Goal: Task Accomplishment & Management: Use online tool/utility

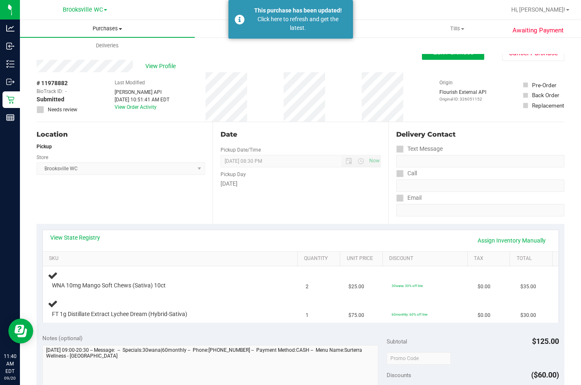
click at [111, 25] on span "Purchases" at bounding box center [107, 28] width 175 height 7
click at [108, 56] on li "Fulfillment" at bounding box center [107, 60] width 175 height 10
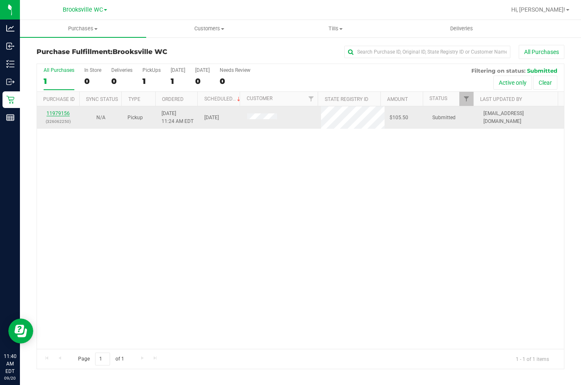
click at [60, 114] on link "11979156" at bounding box center [57, 113] width 23 height 6
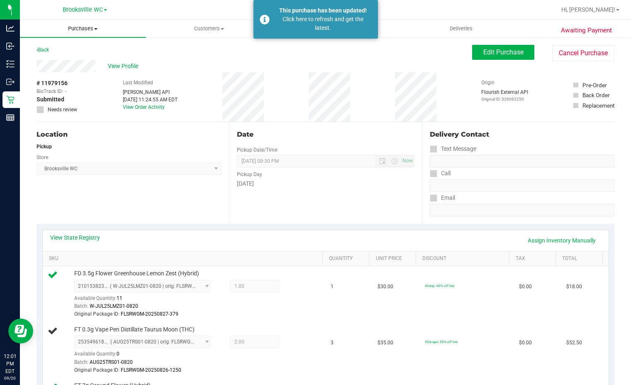
click at [76, 25] on uib-tab-heading "Purchases Summary of purchases Fulfillment All purchases" at bounding box center [83, 28] width 126 height 17
click at [70, 61] on span "Fulfillment" at bounding box center [45, 59] width 51 height 7
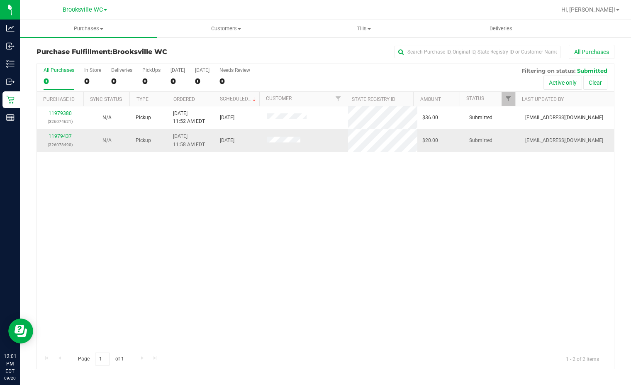
click at [66, 135] on link "11979437" at bounding box center [60, 136] width 23 height 6
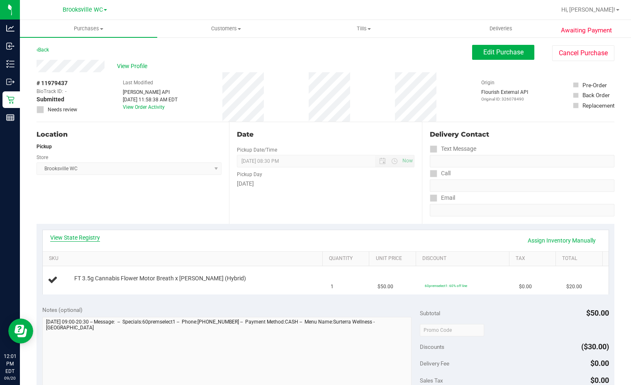
click at [86, 236] on link "View State Registry" at bounding box center [75, 237] width 50 height 8
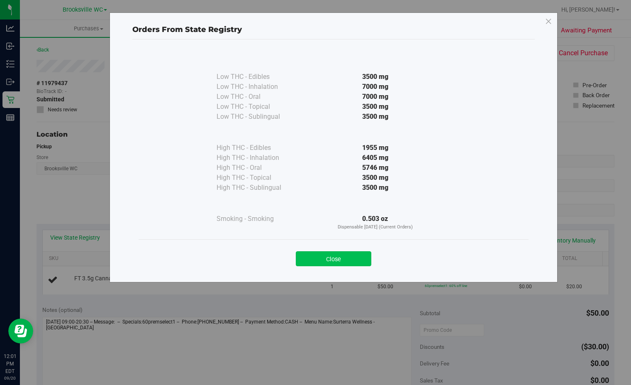
click at [368, 254] on button "Close" at bounding box center [334, 258] width 76 height 15
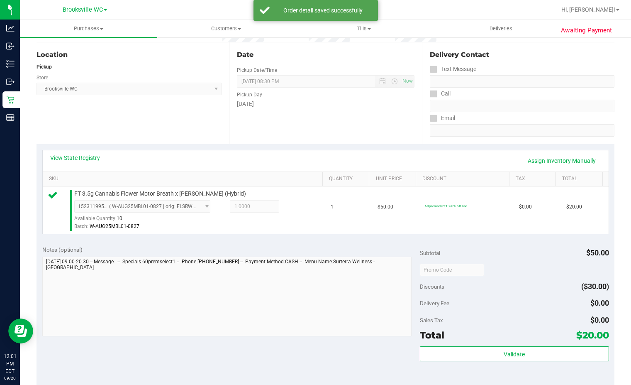
scroll to position [125, 0]
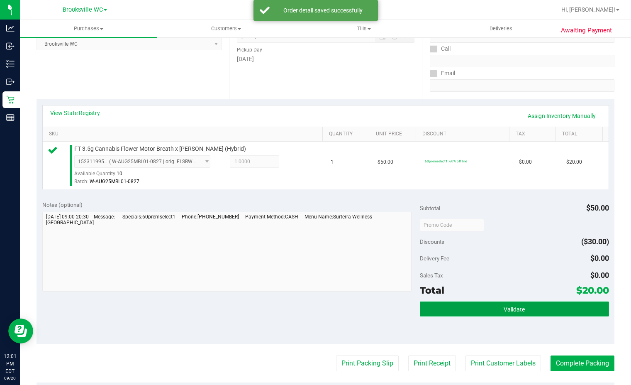
click at [461, 311] on button "Validate" at bounding box center [514, 308] width 189 height 15
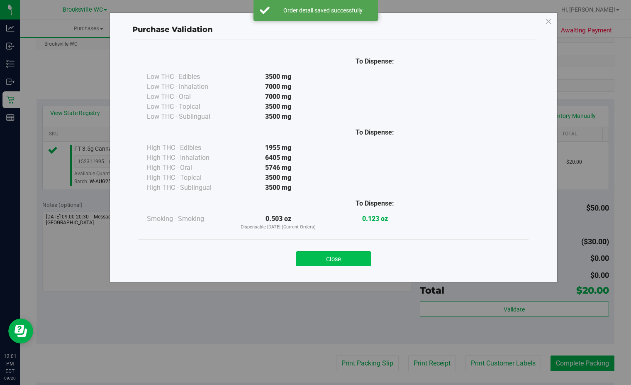
click at [345, 265] on button "Close" at bounding box center [334, 258] width 76 height 15
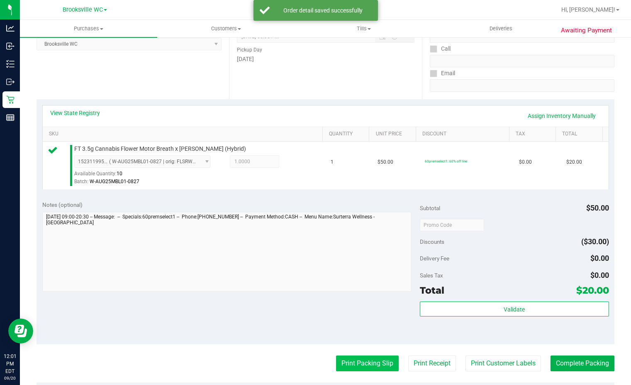
click at [352, 360] on button "Print Packing Slip" at bounding box center [367, 363] width 63 height 16
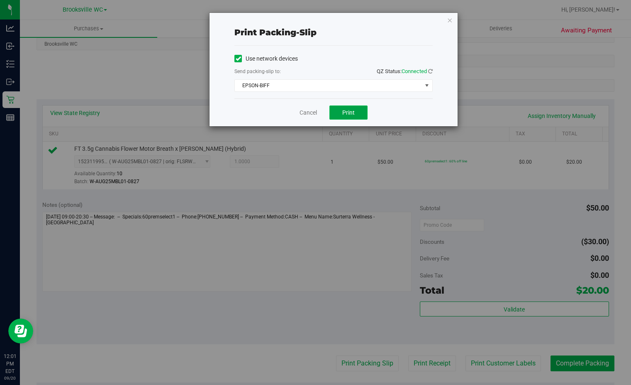
click at [342, 111] on button "Print" at bounding box center [349, 112] width 38 height 14
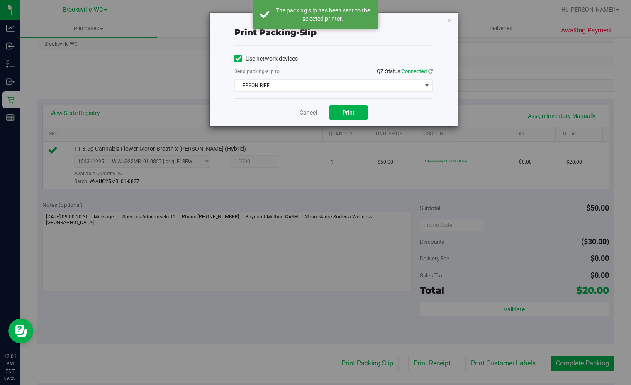
click at [309, 113] on link "Cancel" at bounding box center [308, 112] width 17 height 9
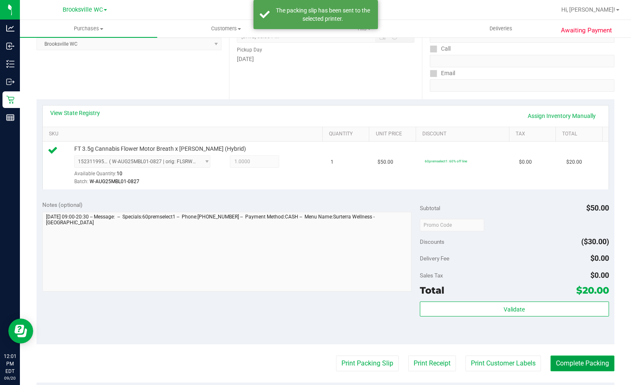
click at [568, 357] on button "Complete Packing" at bounding box center [583, 363] width 64 height 16
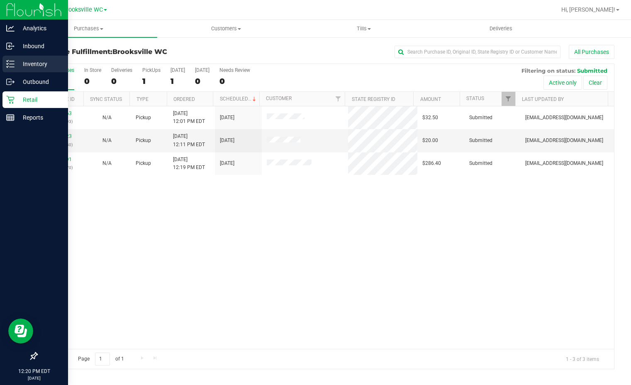
click at [27, 67] on p "Inventory" at bounding box center [40, 64] width 50 height 10
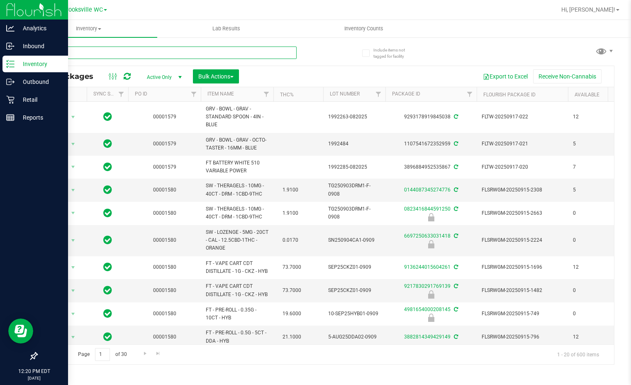
click at [96, 51] on input "text" at bounding box center [167, 52] width 260 height 12
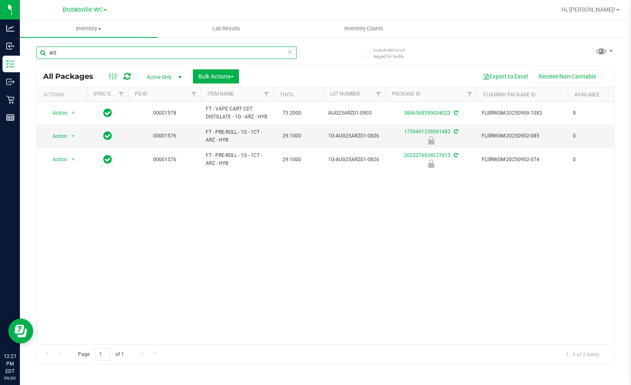
type input "arz"
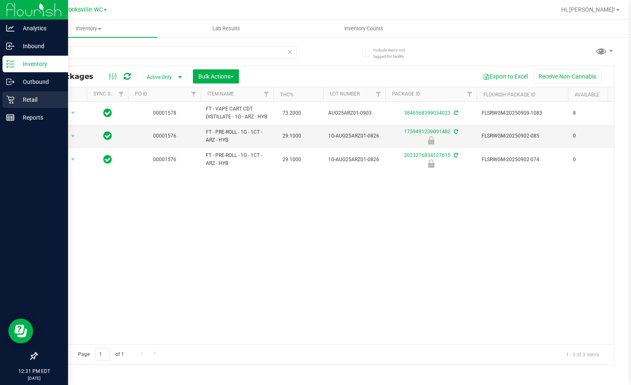
click at [19, 97] on p "Retail" at bounding box center [40, 100] width 50 height 10
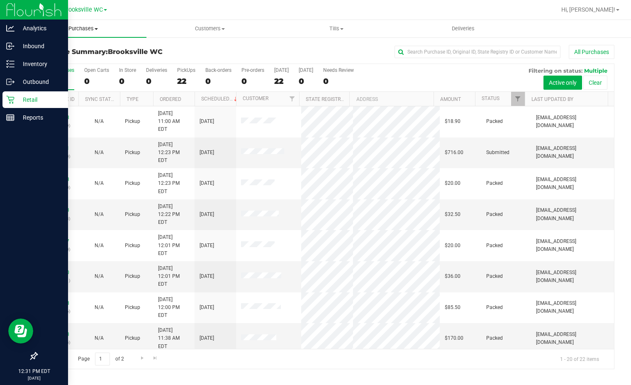
click at [82, 27] on span "Purchases" at bounding box center [83, 28] width 127 height 7
click at [81, 64] on li "Fulfillment" at bounding box center [83, 60] width 127 height 10
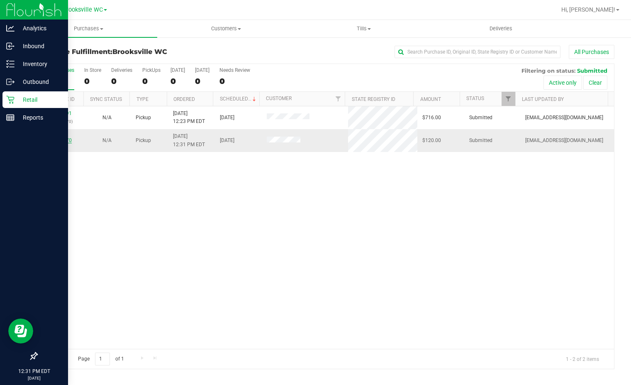
click at [65, 139] on link "11979670" at bounding box center [60, 140] width 23 height 6
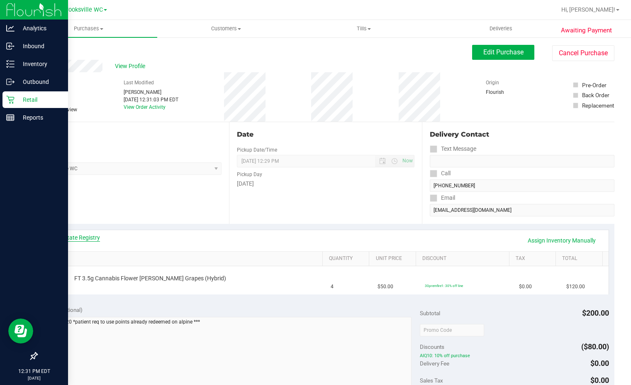
click at [71, 238] on link "View State Registry" at bounding box center [75, 237] width 50 height 8
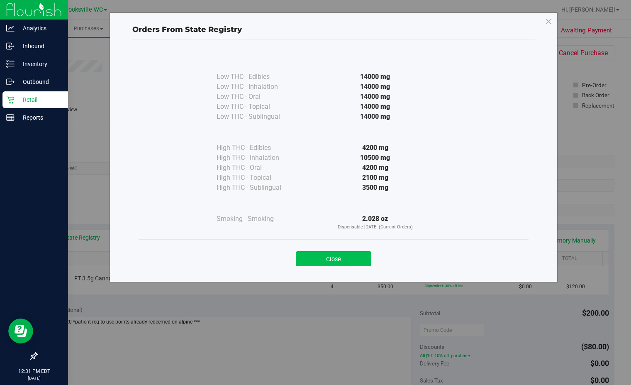
click at [328, 262] on button "Close" at bounding box center [334, 258] width 76 height 15
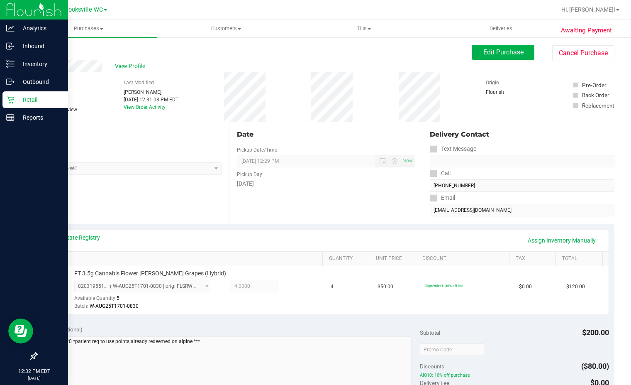
scroll to position [125, 0]
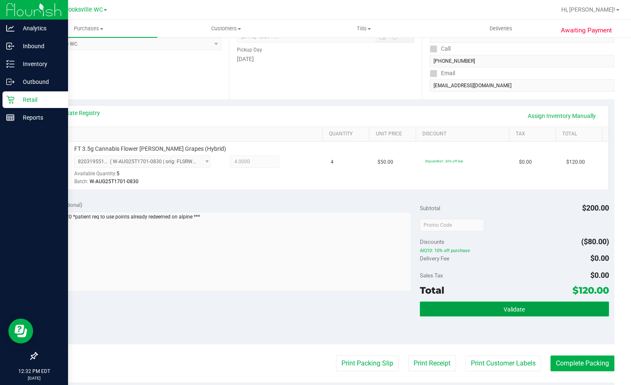
click at [480, 308] on button "Validate" at bounding box center [514, 308] width 189 height 15
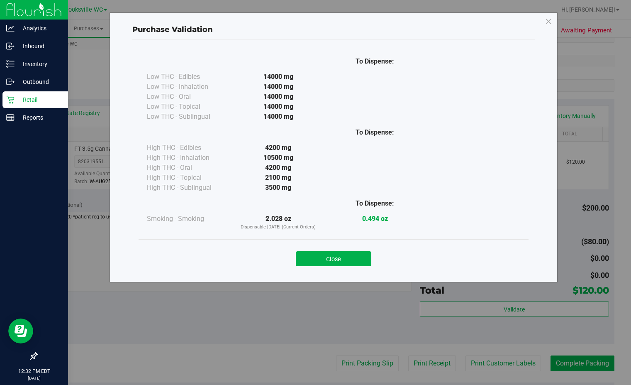
click at [361, 264] on button "Close" at bounding box center [334, 258] width 76 height 15
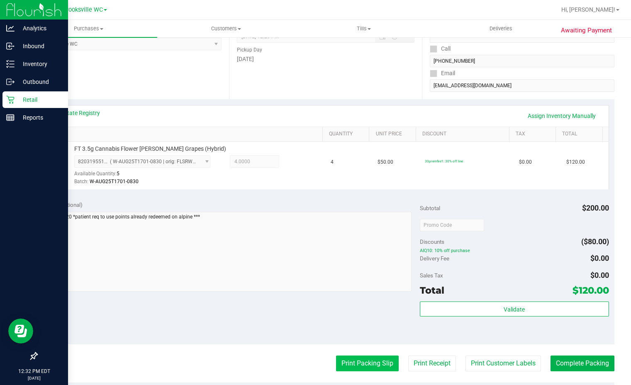
click at [366, 366] on button "Print Packing Slip" at bounding box center [367, 363] width 63 height 16
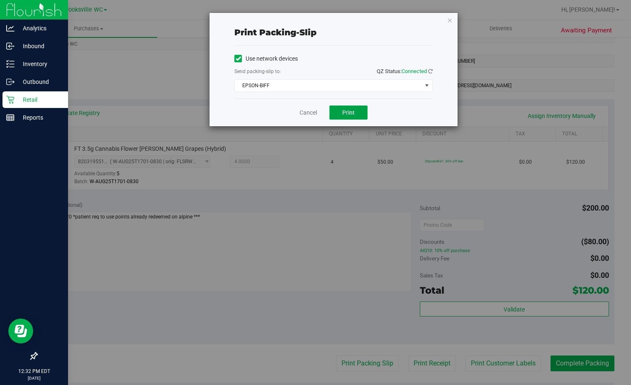
click at [353, 110] on span "Print" at bounding box center [348, 112] width 12 height 7
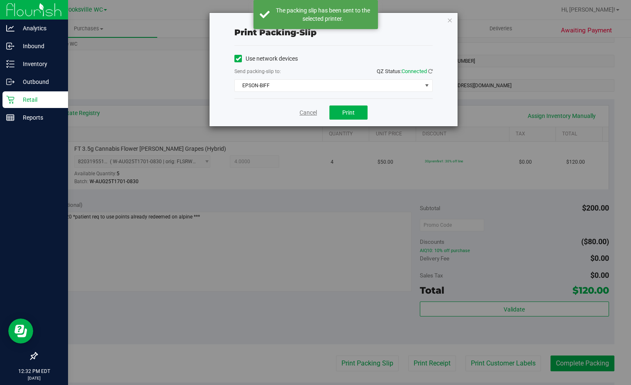
click at [311, 114] on link "Cancel" at bounding box center [308, 112] width 17 height 9
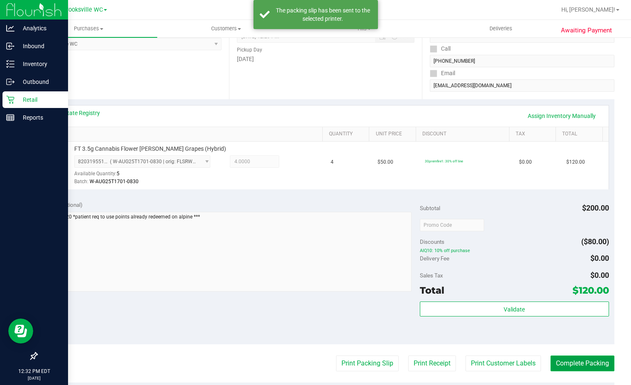
click at [573, 362] on button "Complete Packing" at bounding box center [583, 363] width 64 height 16
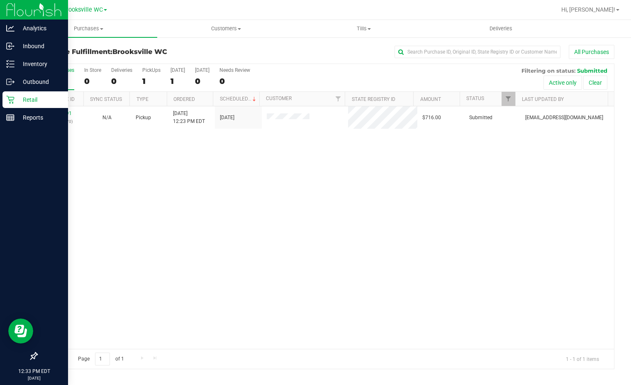
click at [180, 144] on div "11979591 (326071870) N/A Pickup [DATE] 12:23 PM EDT 9/20/2025 $716.00 Submitted…" at bounding box center [325, 227] width 577 height 242
drag, startPoint x: 343, startPoint y: 251, endPoint x: 109, endPoint y: 11, distance: 335.5
click at [339, 233] on div "11979813 (326096691) N/A Pickup [DATE] 12:47 PM EDT 9/20/2025 $80.00 Submitted …" at bounding box center [325, 227] width 577 height 242
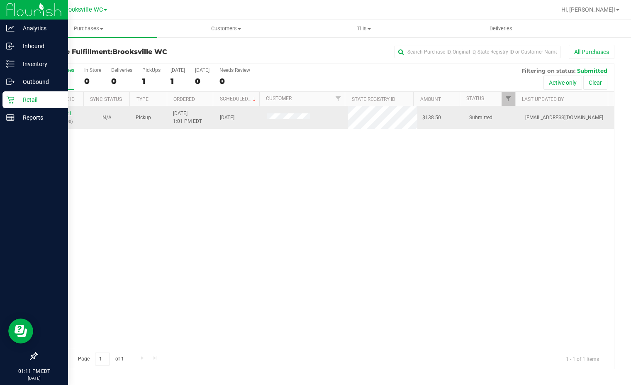
click at [57, 111] on link "11979921" at bounding box center [60, 113] width 23 height 6
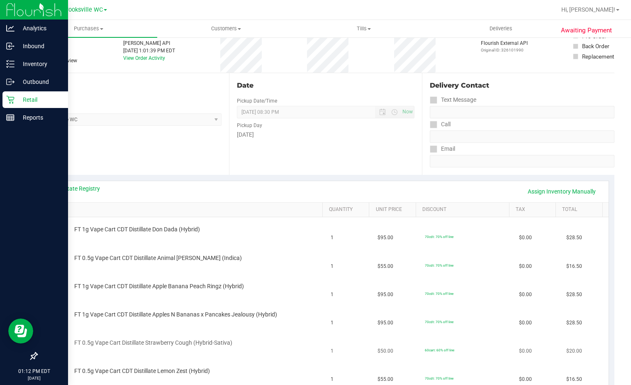
scroll to position [166, 0]
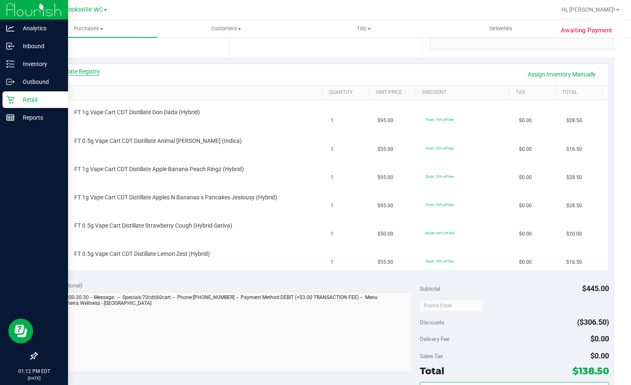
click at [69, 75] on link "View State Registry" at bounding box center [75, 71] width 50 height 8
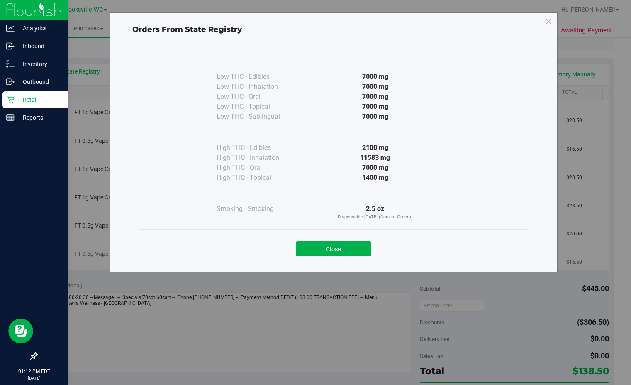
click at [359, 245] on button "Close" at bounding box center [334, 248] width 76 height 15
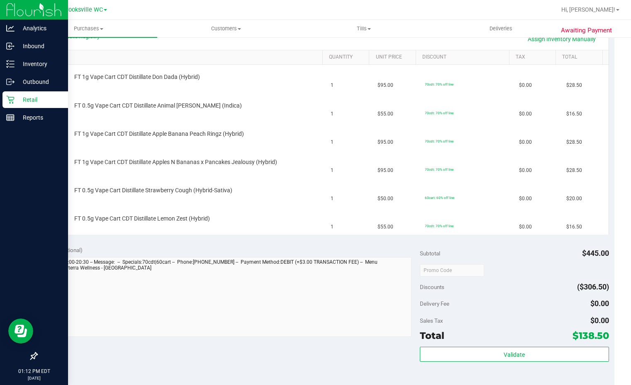
scroll to position [291, 0]
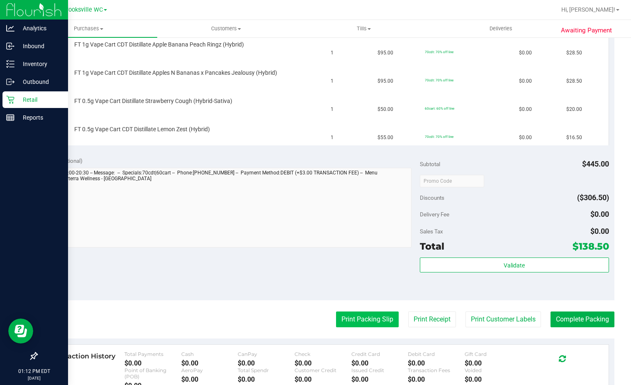
click at [371, 319] on button "Print Packing Slip" at bounding box center [367, 319] width 63 height 16
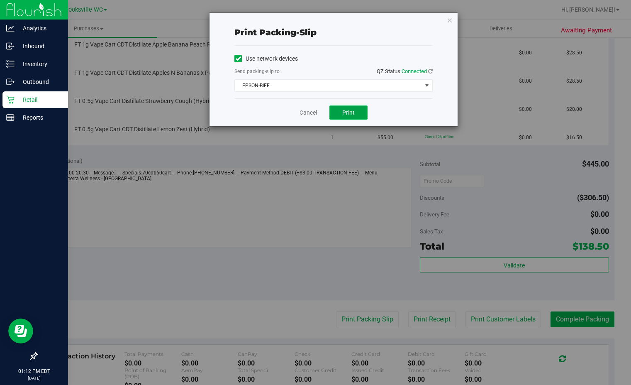
click at [357, 118] on button "Print" at bounding box center [349, 112] width 38 height 14
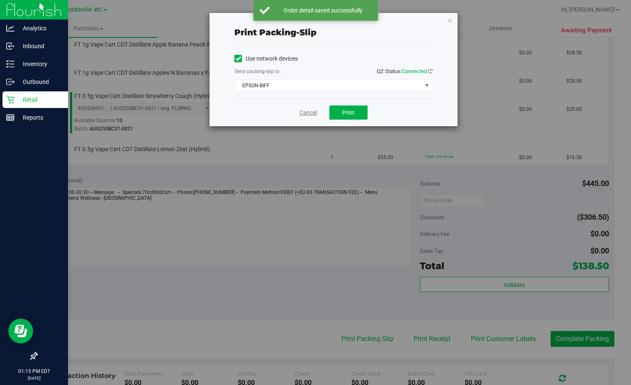
click at [304, 112] on link "Cancel" at bounding box center [308, 112] width 17 height 9
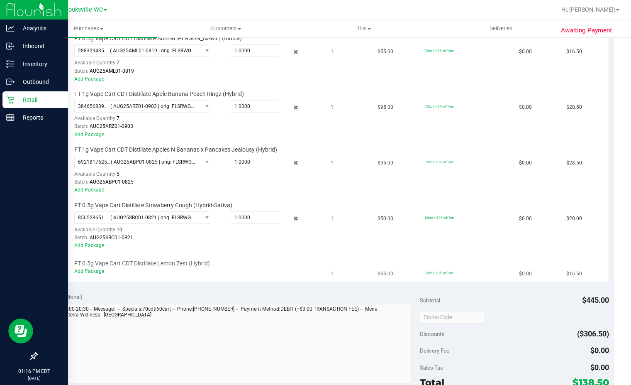
click at [84, 269] on link "Add Package" at bounding box center [89, 271] width 30 height 6
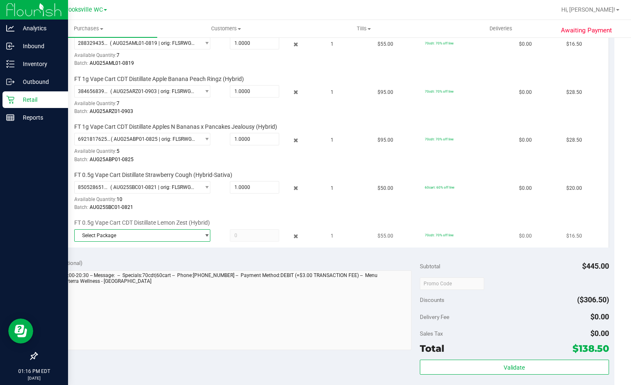
click at [205, 235] on span "select" at bounding box center [207, 235] width 6 height 7
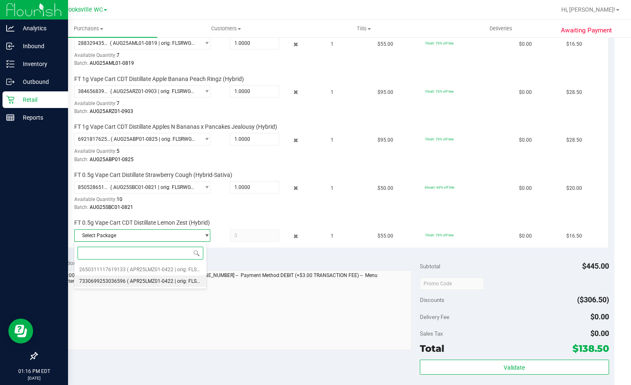
click at [173, 276] on li "7330699253036596 ( APR25LMZ01-0422 | orig: FLSRWGM-20250428-1870 )" at bounding box center [140, 281] width 132 height 12
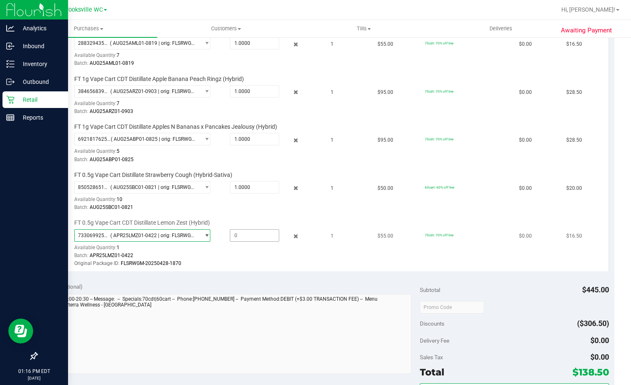
click at [243, 238] on span at bounding box center [254, 235] width 49 height 12
type input "1"
type input "1.0000"
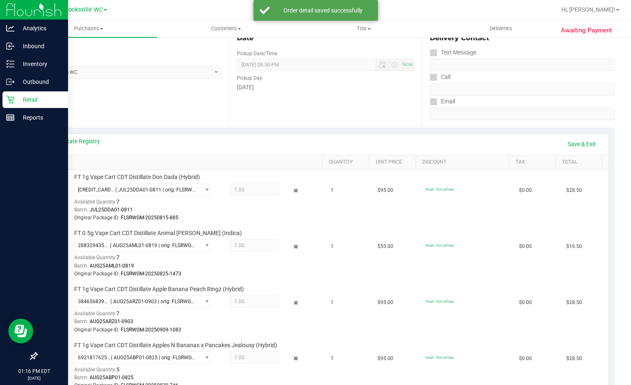
scroll to position [166, 0]
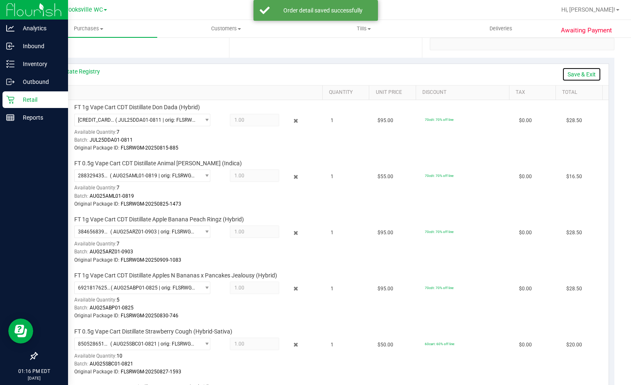
click at [577, 79] on link "Save & Exit" at bounding box center [581, 74] width 39 height 14
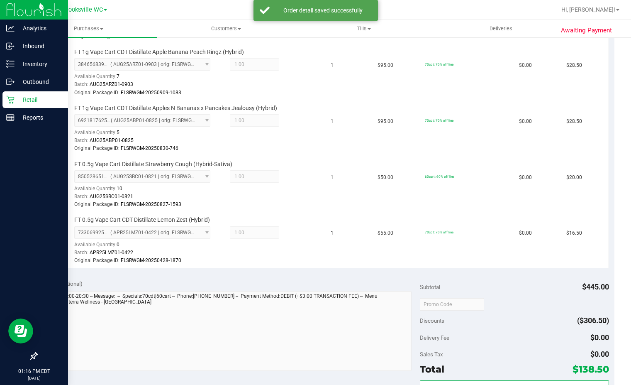
scroll to position [415, 0]
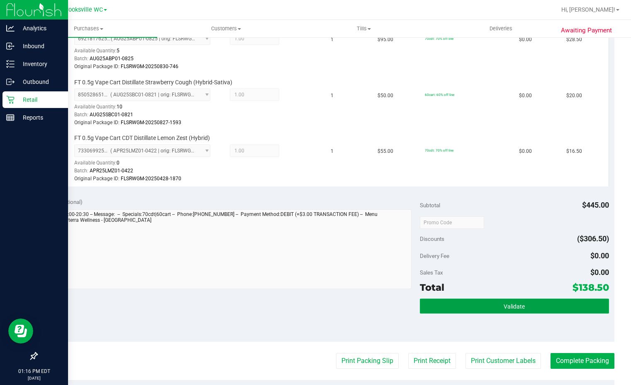
click at [544, 304] on button "Validate" at bounding box center [514, 305] width 189 height 15
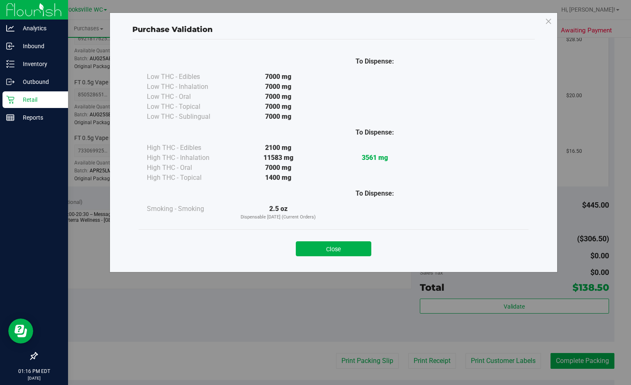
click at [354, 247] on button "Close" at bounding box center [334, 248] width 76 height 15
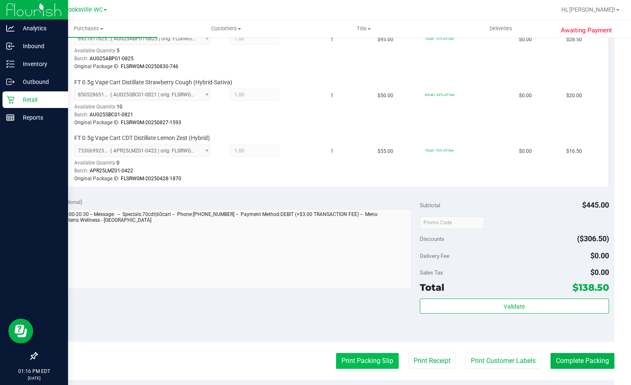
click at [355, 361] on button "Print Packing Slip" at bounding box center [367, 361] width 63 height 16
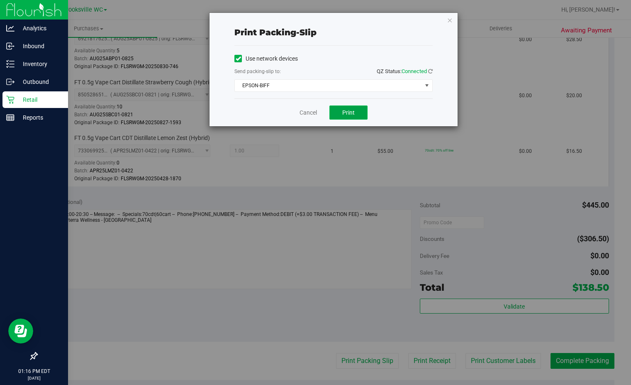
click at [342, 117] on button "Print" at bounding box center [349, 112] width 38 height 14
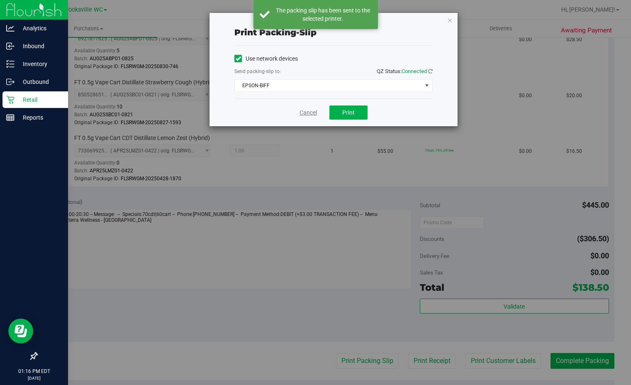
click at [303, 109] on link "Cancel" at bounding box center [308, 112] width 17 height 9
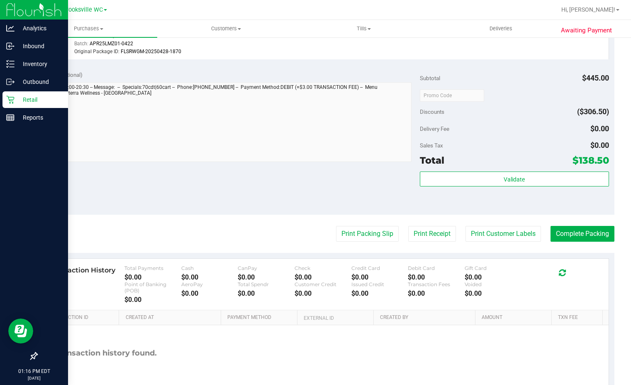
scroll to position [588, 0]
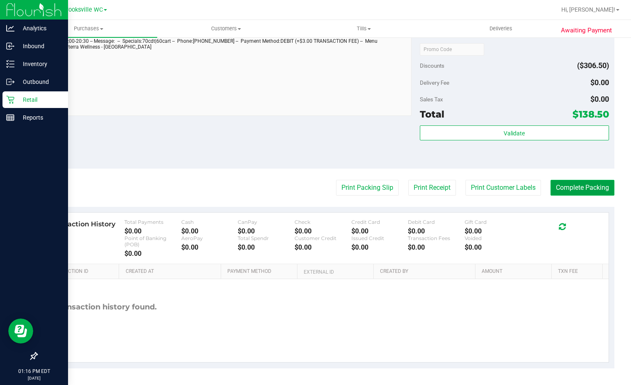
click at [580, 191] on button "Complete Packing" at bounding box center [583, 188] width 64 height 16
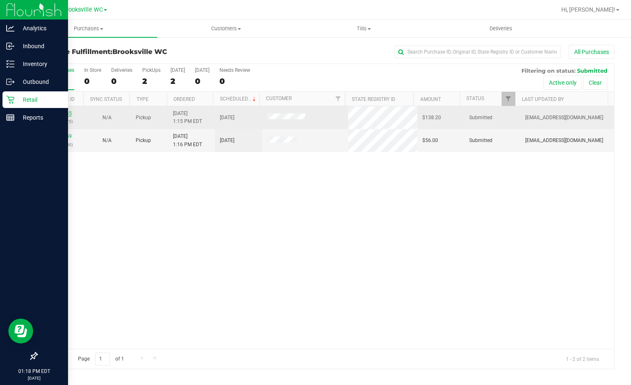
click at [54, 112] on link "11980045" at bounding box center [60, 113] width 23 height 6
click at [65, 114] on link "11980045" at bounding box center [60, 113] width 23 height 6
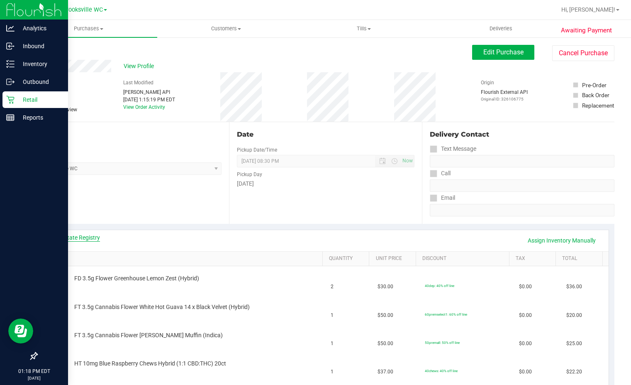
click at [79, 238] on link "View State Registry" at bounding box center [75, 237] width 50 height 8
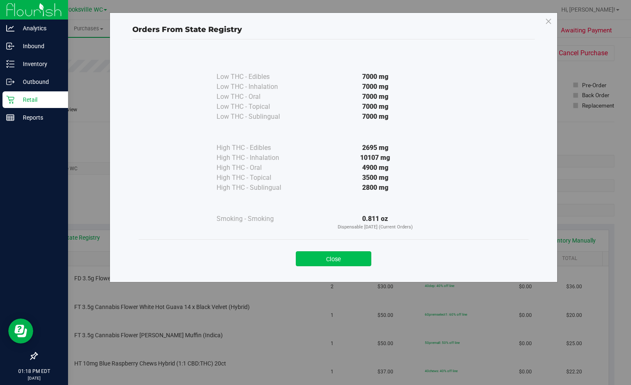
click at [357, 258] on button "Close" at bounding box center [334, 258] width 76 height 15
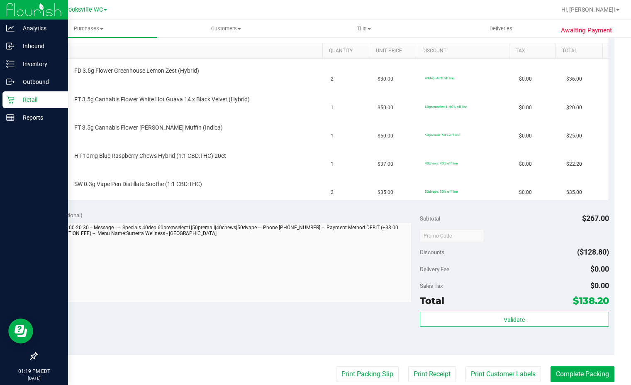
scroll to position [125, 0]
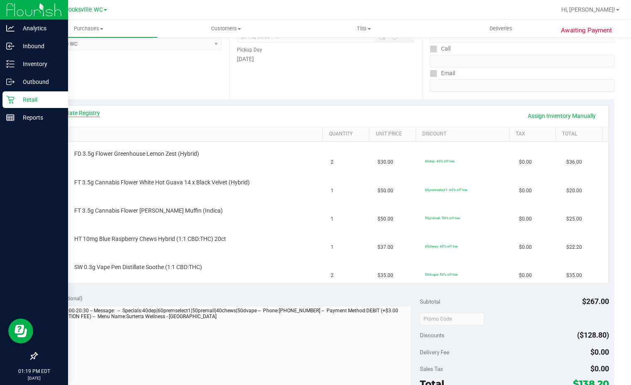
click at [69, 112] on link "View State Registry" at bounding box center [75, 113] width 50 height 8
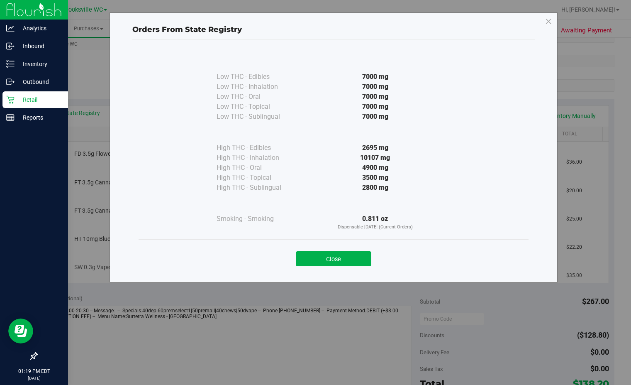
click at [364, 257] on button "Close" at bounding box center [334, 258] width 76 height 15
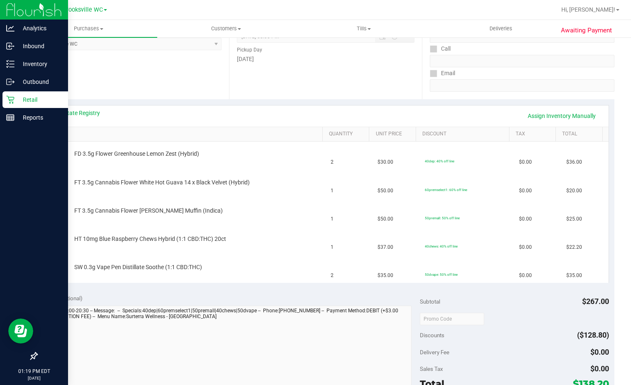
scroll to position [291, 0]
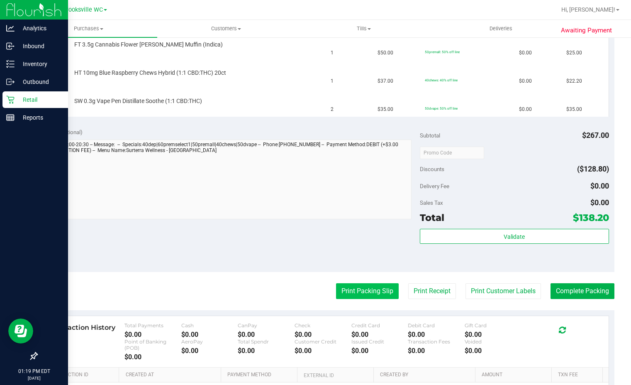
click at [346, 290] on button "Print Packing Slip" at bounding box center [367, 291] width 63 height 16
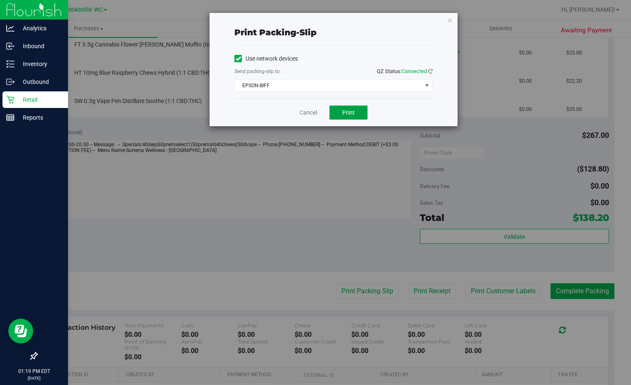
click at [349, 114] on span "Print" at bounding box center [348, 112] width 12 height 7
click at [310, 114] on link "Cancel" at bounding box center [308, 112] width 17 height 9
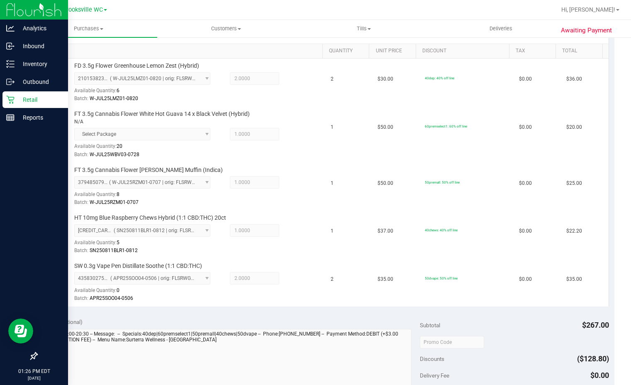
scroll to position [498, 0]
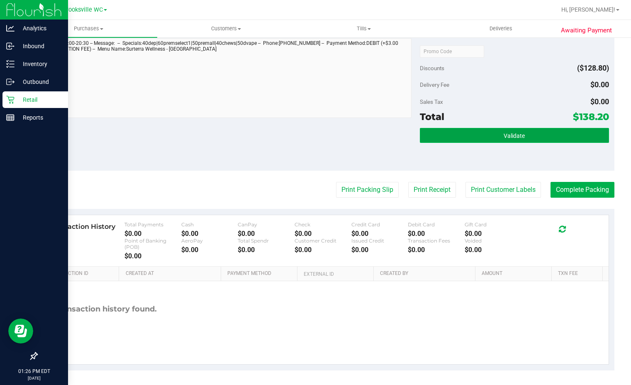
click at [573, 133] on button "Validate" at bounding box center [514, 135] width 189 height 15
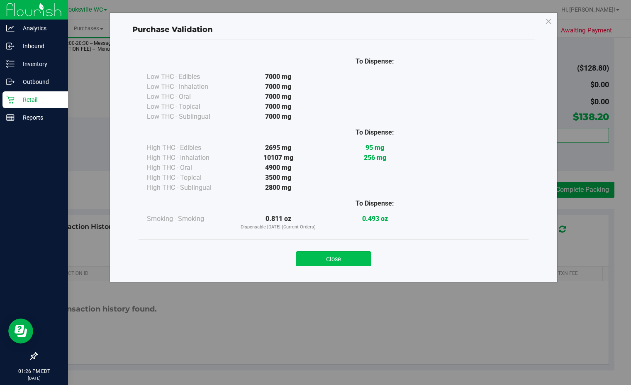
click at [352, 251] on div "Close" at bounding box center [334, 256] width 390 height 34
click at [350, 252] on div "Close" at bounding box center [334, 256] width 378 height 21
click at [352, 258] on button "Close" at bounding box center [334, 258] width 76 height 15
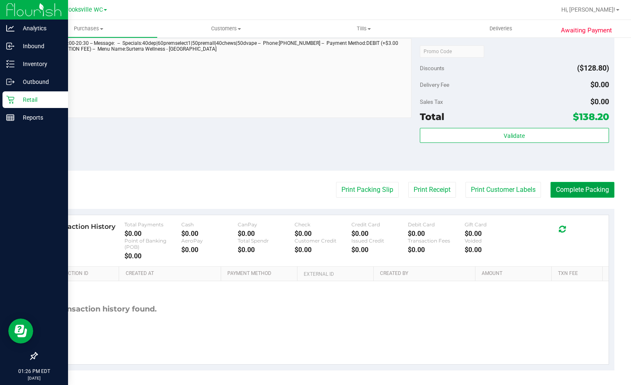
click at [577, 186] on button "Complete Packing" at bounding box center [583, 190] width 64 height 16
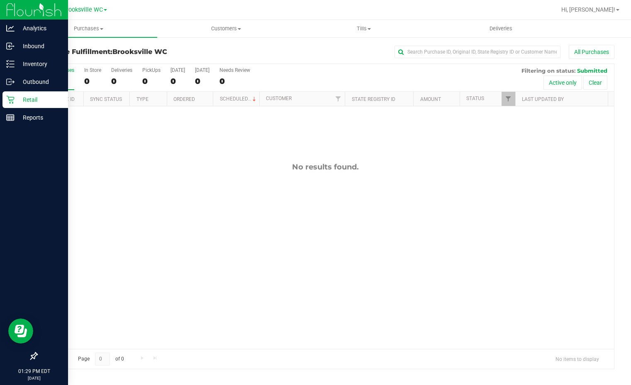
click at [396, 11] on div at bounding box center [353, 10] width 408 height 16
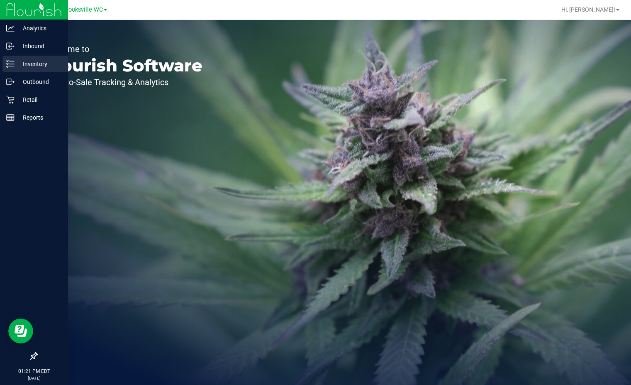
click at [32, 65] on p "Inventory" at bounding box center [40, 64] width 50 height 10
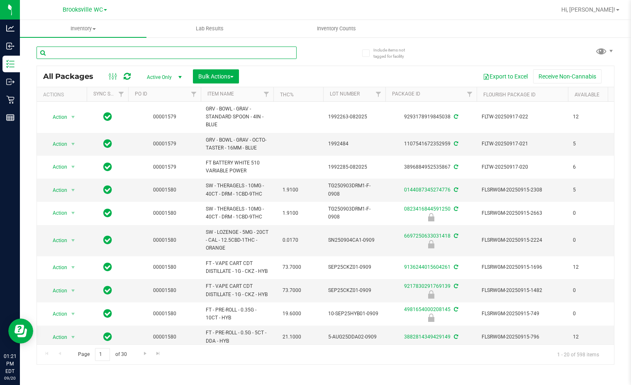
click at [134, 49] on input "text" at bounding box center [167, 52] width 260 height 12
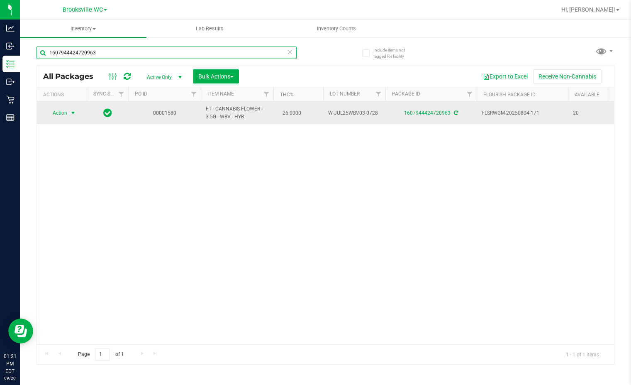
type input "1607944424720963"
click at [61, 114] on span "Action" at bounding box center [56, 113] width 22 height 12
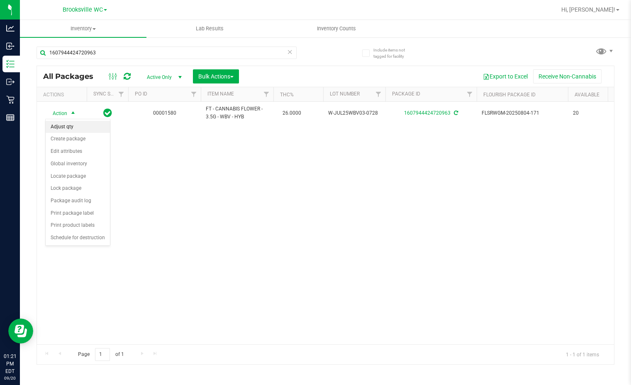
click at [69, 127] on li "Adjust qty" at bounding box center [78, 127] width 64 height 12
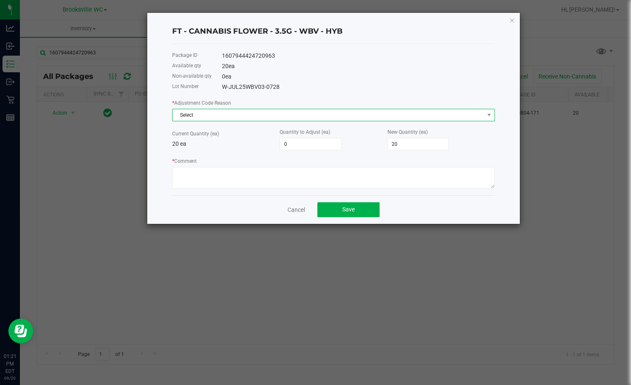
click at [296, 115] on span "Select" at bounding box center [329, 115] width 312 height 12
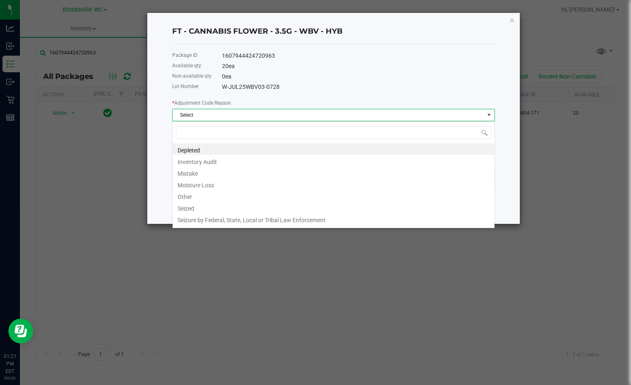
scroll to position [12, 323]
click at [214, 164] on li "Inventory Audit" at bounding box center [334, 161] width 322 height 12
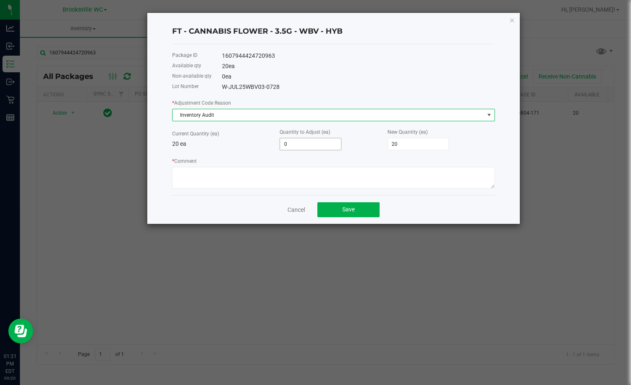
click at [292, 139] on input "0" at bounding box center [310, 144] width 61 height 12
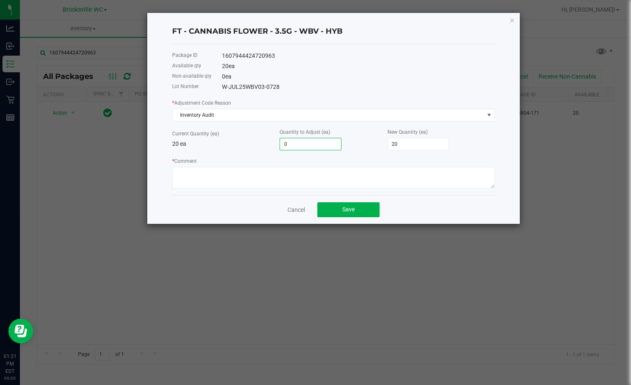
type input "1"
type input "21"
type input "1"
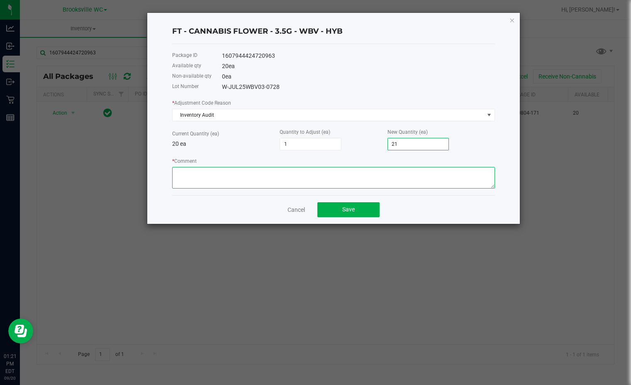
click at [308, 178] on textarea "* Comment" at bounding box center [333, 178] width 323 height 22
type textarea "f"
type textarea "Package arrived with 21 units instead of the listed 20 units"
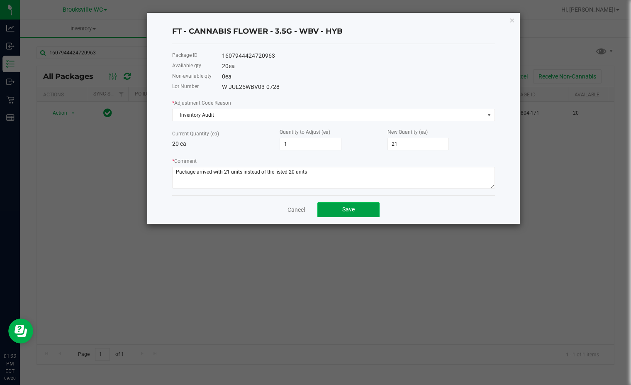
click at [364, 208] on button "Save" at bounding box center [349, 209] width 62 height 15
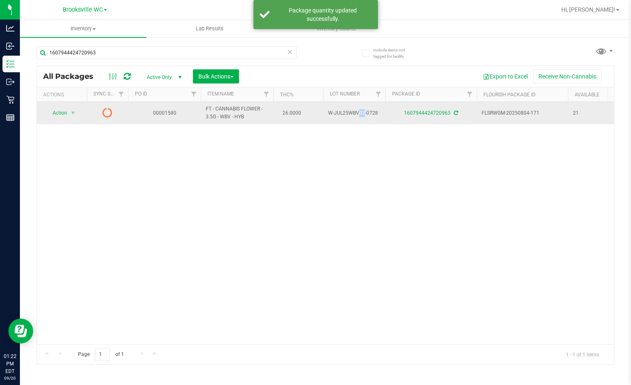
drag, startPoint x: 331, startPoint y: 113, endPoint x: 336, endPoint y: 113, distance: 5.4
click at [336, 113] on span "W-JUL25WBV03-0728" at bounding box center [354, 113] width 52 height 8
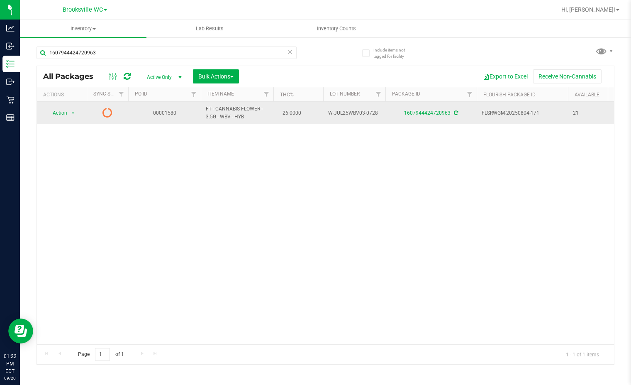
click at [329, 113] on span "W-JUL25WBV03-0728" at bounding box center [354, 113] width 52 height 8
drag, startPoint x: 328, startPoint y: 112, endPoint x: 382, endPoint y: 114, distance: 54.0
click at [382, 114] on td "W-JUL25WBV03-0728" at bounding box center [354, 113] width 62 height 22
copy span "W-JUL25WBV03-0728"
